Goal: Information Seeking & Learning: Check status

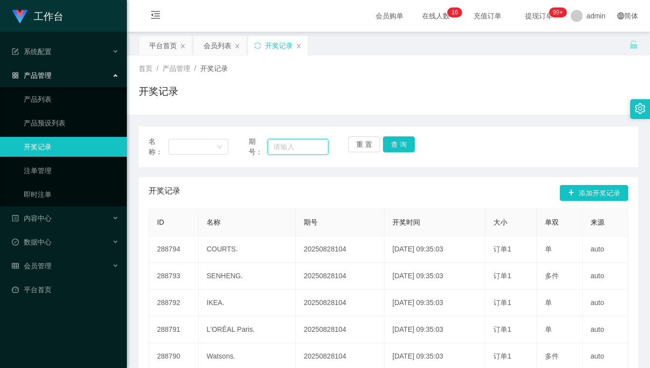
click at [302, 145] on input "text" at bounding box center [298, 147] width 61 height 16
type input "20250828105"
drag, startPoint x: 409, startPoint y: 133, endPoint x: 401, endPoint y: 143, distance: 12.7
click at [408, 134] on div "名称： 期号： 20250828105 重 置 查 询" at bounding box center [389, 146] width 500 height 41
click at [401, 143] on button "查 询" at bounding box center [399, 144] width 32 height 16
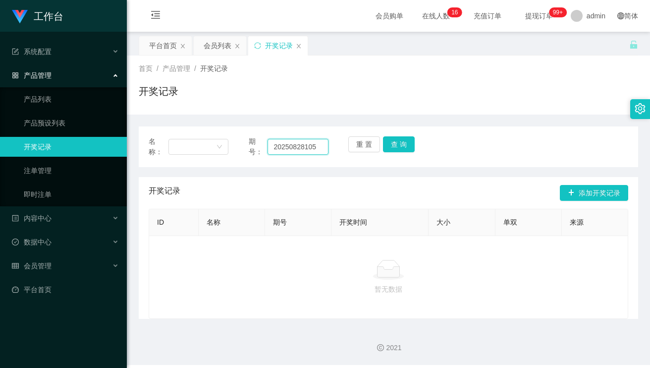
drag, startPoint x: 319, startPoint y: 147, endPoint x: 175, endPoint y: 127, distance: 144.6
click at [179, 128] on div "名称： 期号： 20250828105 重 置 查 询" at bounding box center [389, 146] width 500 height 41
click at [358, 142] on button "重 置" at bounding box center [365, 144] width 32 height 16
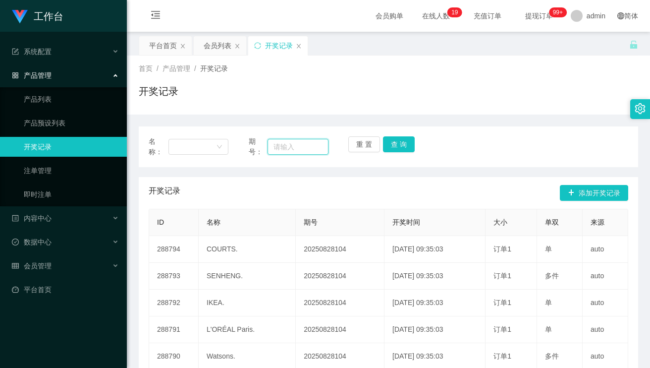
click at [303, 143] on input "text" at bounding box center [298, 147] width 61 height 16
type input "20250828105"
click at [396, 137] on button "查 询" at bounding box center [399, 144] width 32 height 16
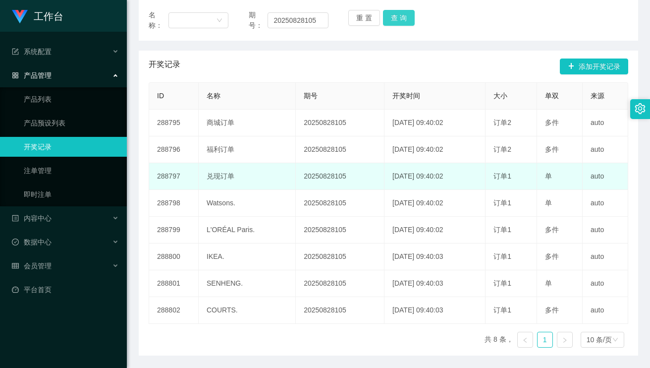
scroll to position [111, 0]
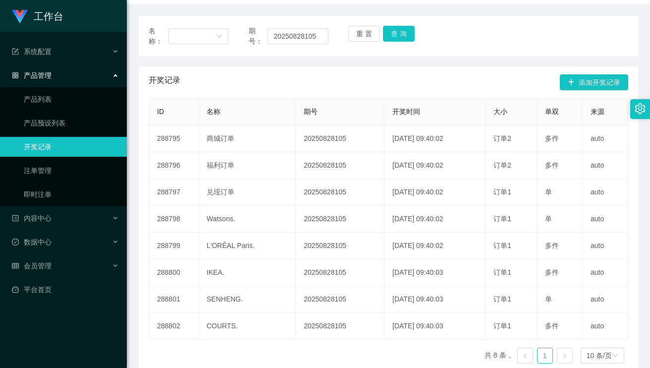
click at [261, 111] on th "名称" at bounding box center [247, 112] width 97 height 27
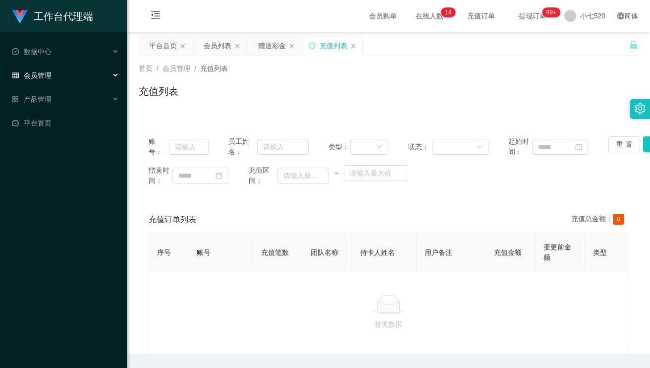
click at [52, 74] on div "会员管理" at bounding box center [63, 75] width 127 height 20
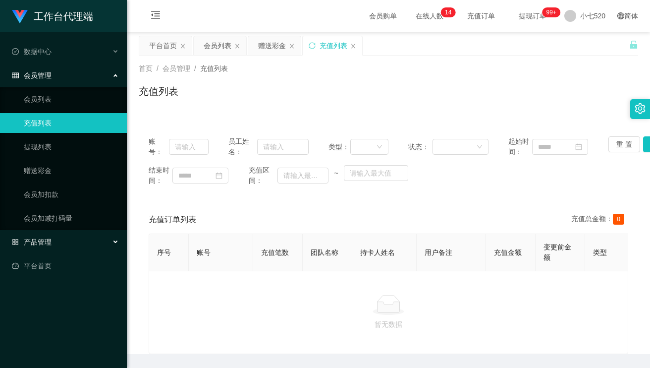
click at [53, 234] on div "产品管理" at bounding box center [63, 242] width 127 height 20
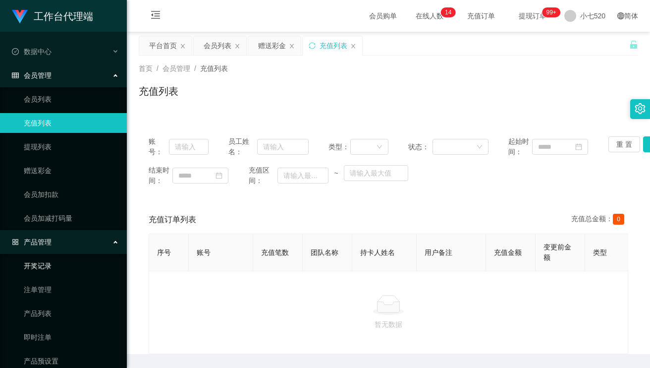
click at [42, 265] on link "开奖记录" at bounding box center [71, 266] width 95 height 20
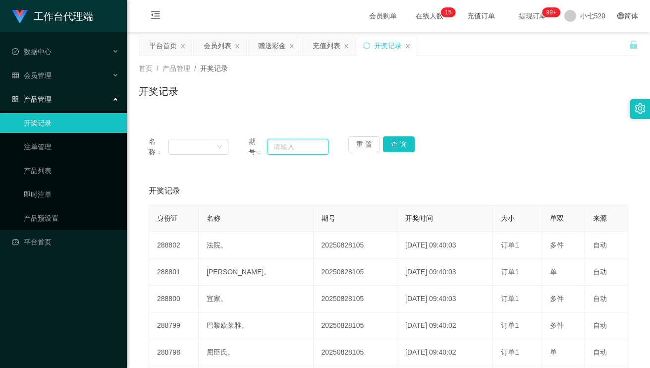
click at [310, 148] on input "text" at bounding box center [298, 147] width 61 height 16
type input "20250828106"
click at [391, 137] on button "查 询" at bounding box center [399, 144] width 32 height 16
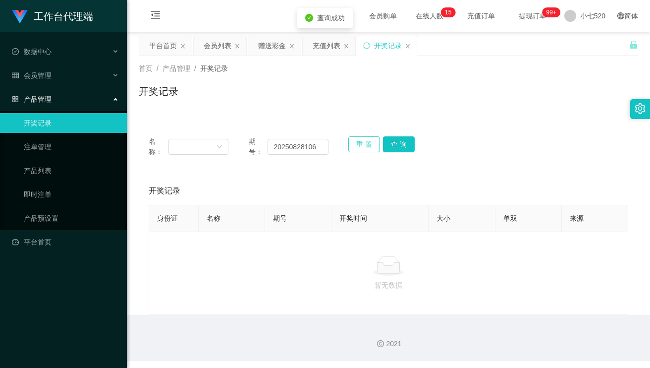
click at [352, 145] on button "重 置" at bounding box center [365, 144] width 32 height 16
click at [82, 158] on ul "开奖记录 注单管理 产品列表 即时注单 产品预设置" at bounding box center [63, 170] width 127 height 119
drag, startPoint x: 31, startPoint y: 135, endPoint x: 38, endPoint y: 137, distance: 7.6
click at [31, 135] on ul "开奖记录 注单管理 产品列表 即时注单 产品预设置" at bounding box center [63, 170] width 127 height 119
click at [39, 140] on link "注单管理" at bounding box center [71, 147] width 95 height 20
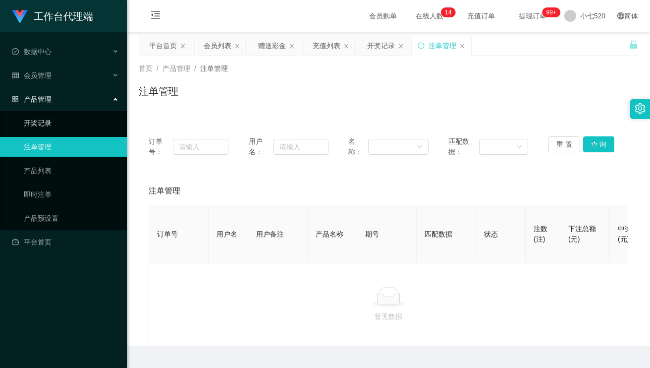
click at [57, 118] on link "开奖记录" at bounding box center [71, 123] width 95 height 20
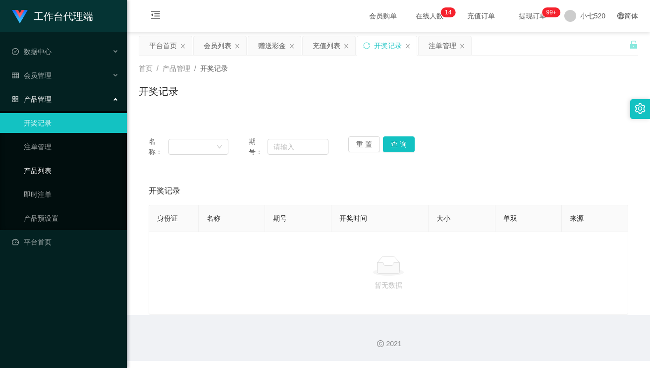
click at [40, 172] on link "产品列表" at bounding box center [71, 171] width 95 height 20
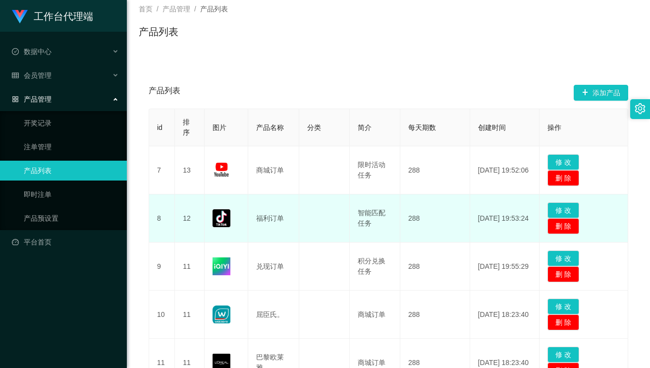
scroll to position [99, 0]
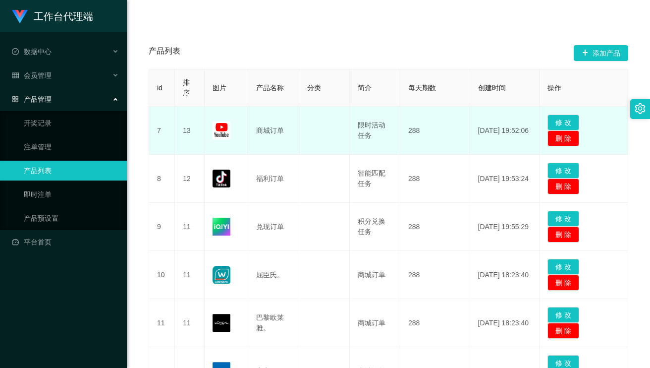
click at [191, 137] on td "13" at bounding box center [190, 131] width 30 height 48
click at [498, 136] on td "[DATE] 19:52:06" at bounding box center [505, 131] width 70 height 48
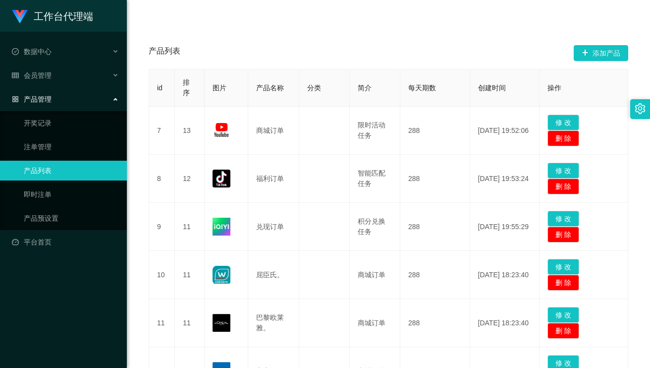
click at [63, 87] on li "会员管理 会员列表 充值列表 提现列表 赠送彩金 会员加扣款 会员加减打码量" at bounding box center [63, 76] width 127 height 22
click at [53, 98] on div "产品管理" at bounding box center [63, 99] width 127 height 20
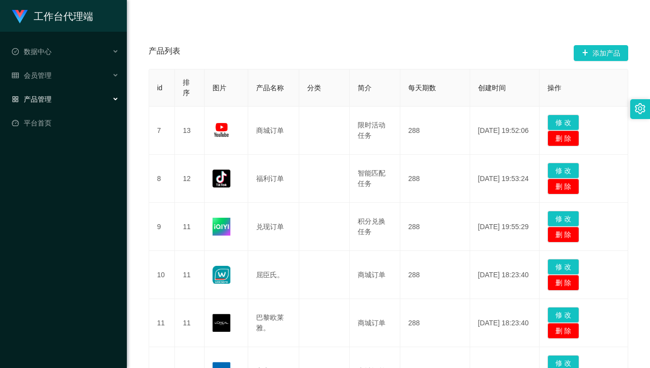
click at [53, 101] on div "产品管理" at bounding box center [63, 99] width 127 height 20
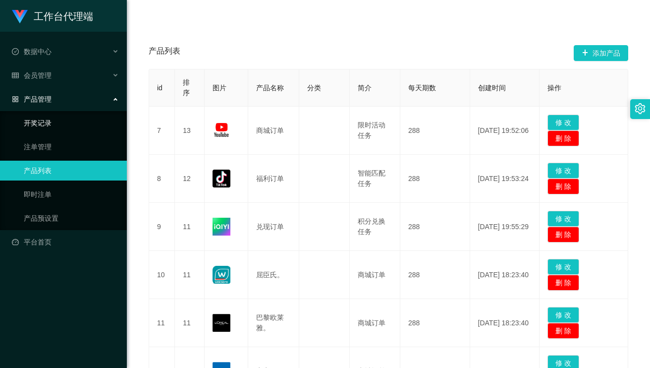
click at [53, 116] on link "开奖记录" at bounding box center [71, 123] width 95 height 20
